Goal: Task Accomplishment & Management: Use online tool/utility

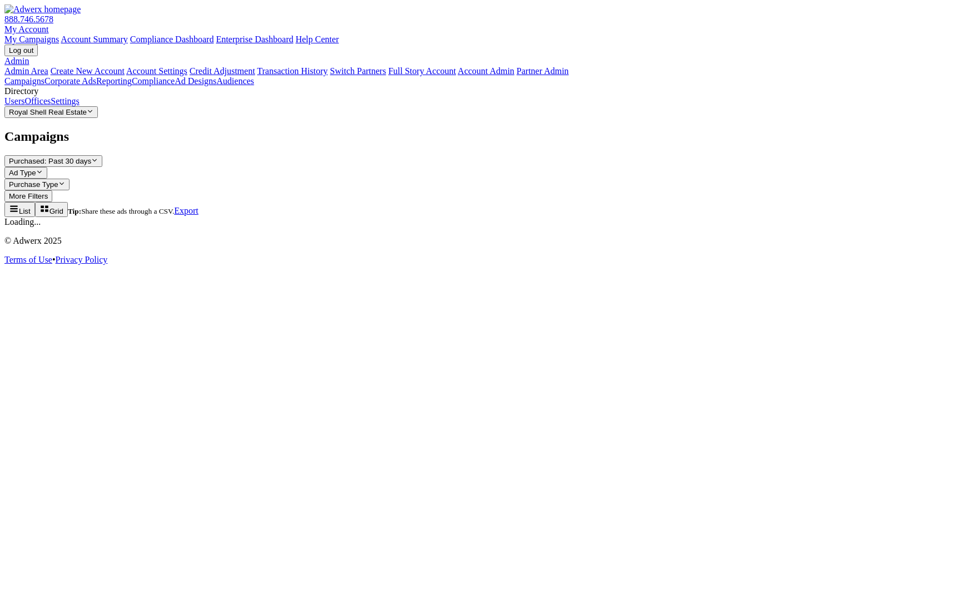
click at [96, 86] on link "Reporting" at bounding box center [114, 80] width 36 height 9
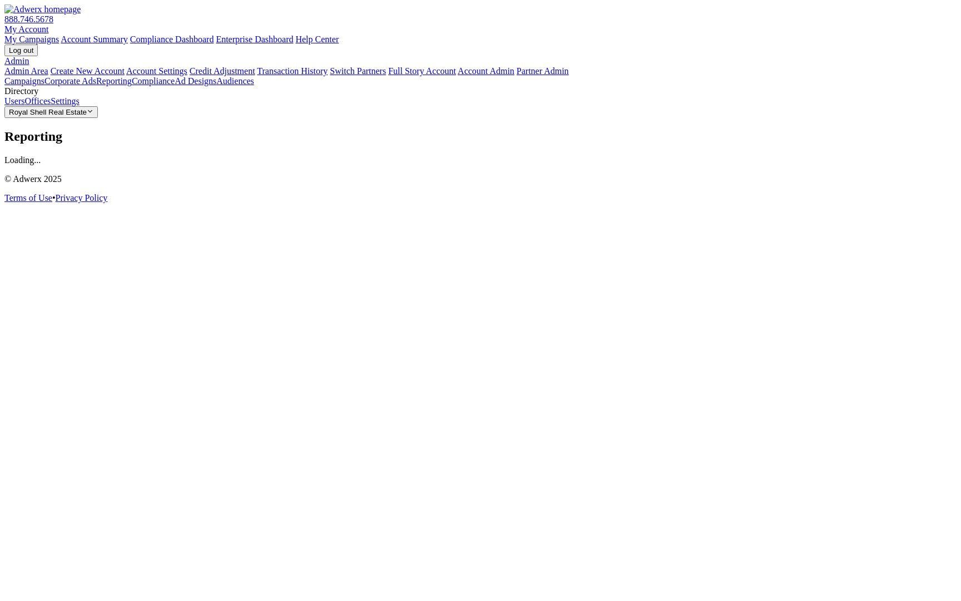
click at [132, 86] on link "Compliance" at bounding box center [153, 80] width 43 height 9
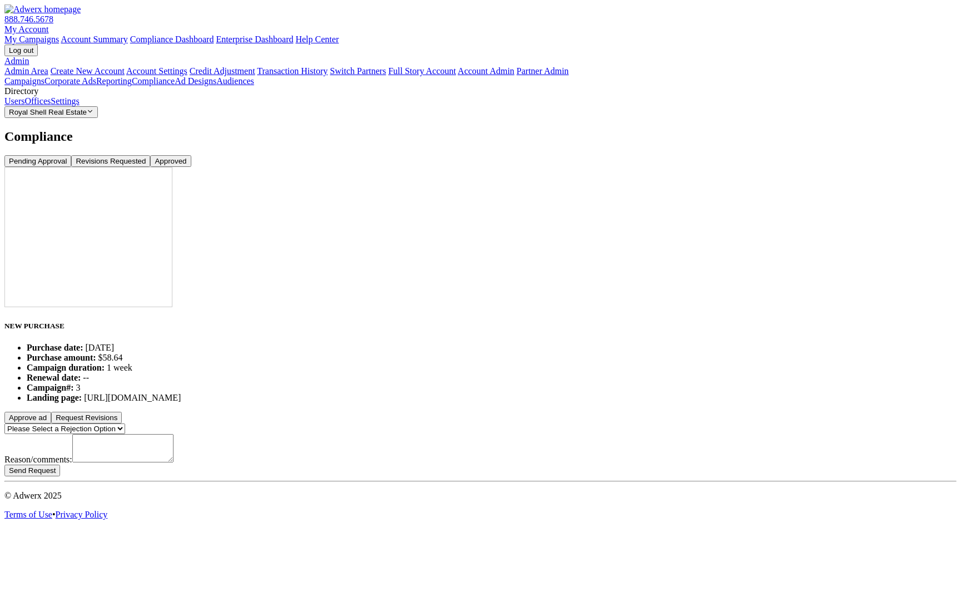
click at [51, 412] on button "Approve ad" at bounding box center [27, 418] width 47 height 12
click at [150, 155] on button "Revisions Requested" at bounding box center [110, 161] width 79 height 12
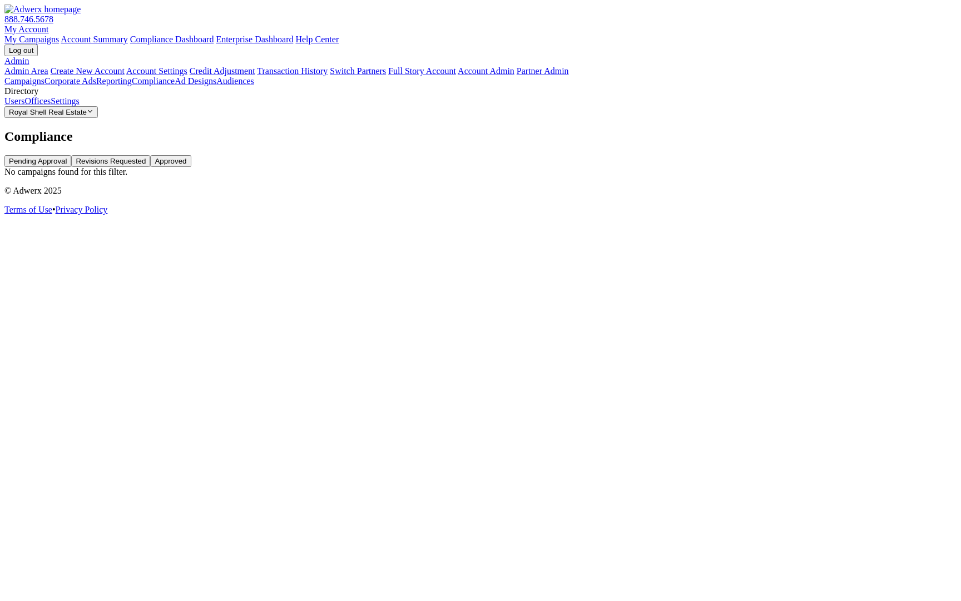
click at [191, 155] on button "Approved" at bounding box center [170, 161] width 41 height 12
click at [71, 155] on button "Pending Approval" at bounding box center [37, 161] width 67 height 12
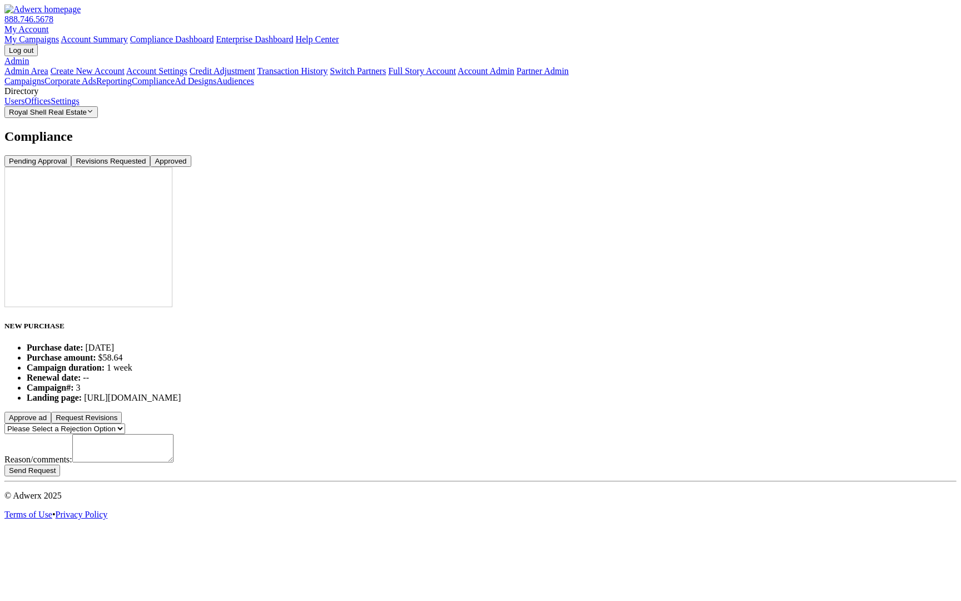
click at [51, 412] on button "Approve ad" at bounding box center [27, 418] width 47 height 12
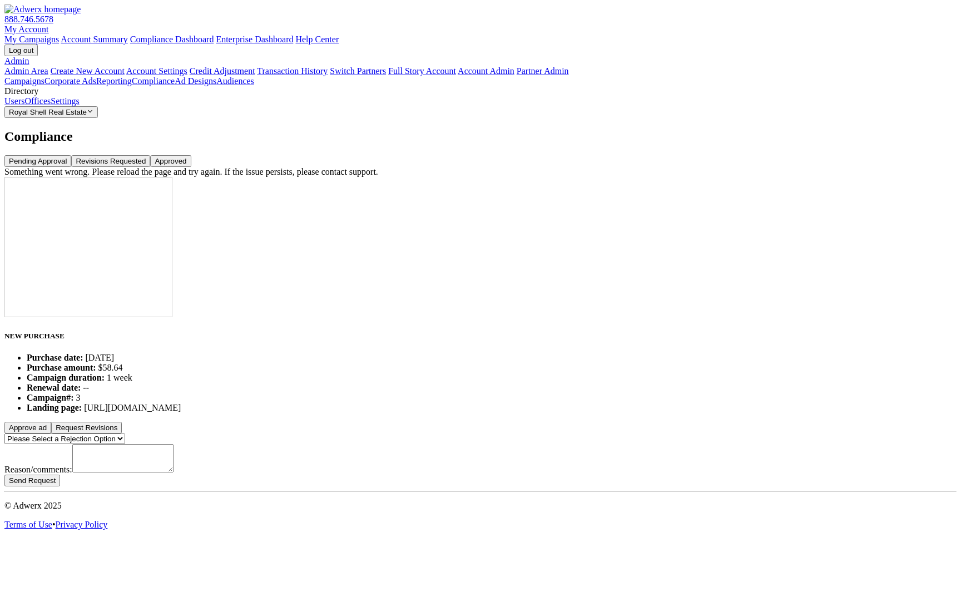
click at [51, 422] on button "Approve ad" at bounding box center [27, 428] width 47 height 12
click at [29, 56] on link "Admin" at bounding box center [16, 60] width 24 height 9
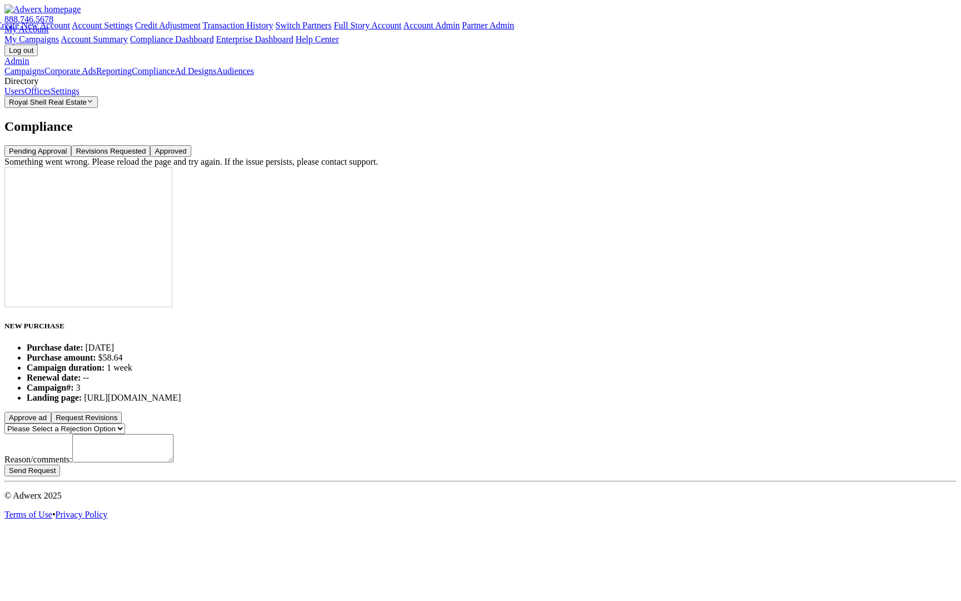
click at [590, 157] on div "Something went wrong. Please reload the page and try again. If the issue persis…" at bounding box center [480, 162] width 952 height 10
